Goal: Task Accomplishment & Management: Manage account settings

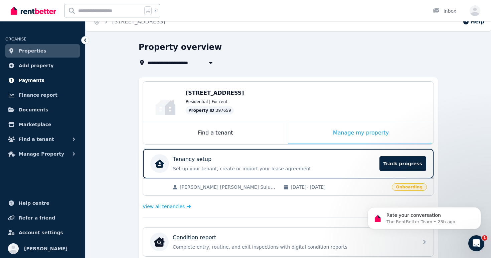
click at [39, 83] on span "Payments" at bounding box center [32, 80] width 26 height 8
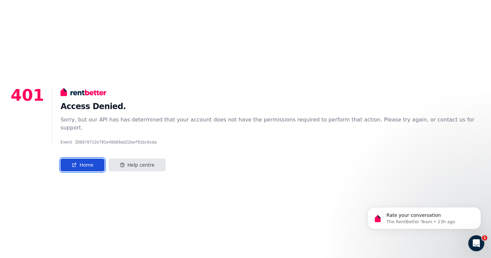
click at [95, 158] on link "Home" at bounding box center [82, 164] width 44 height 13
